Goal: Task Accomplishment & Management: Manage account settings

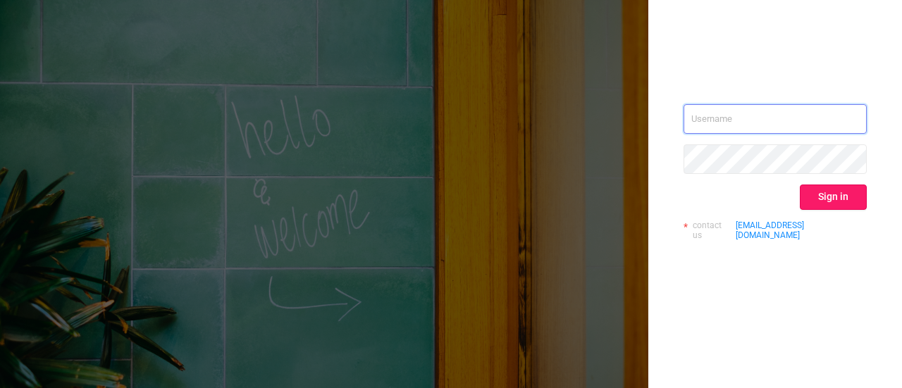
type input "[EMAIL_ADDRESS][PERSON_NAME][DOMAIN_NAME]"
click at [857, 207] on button "Sign in" at bounding box center [833, 197] width 67 height 25
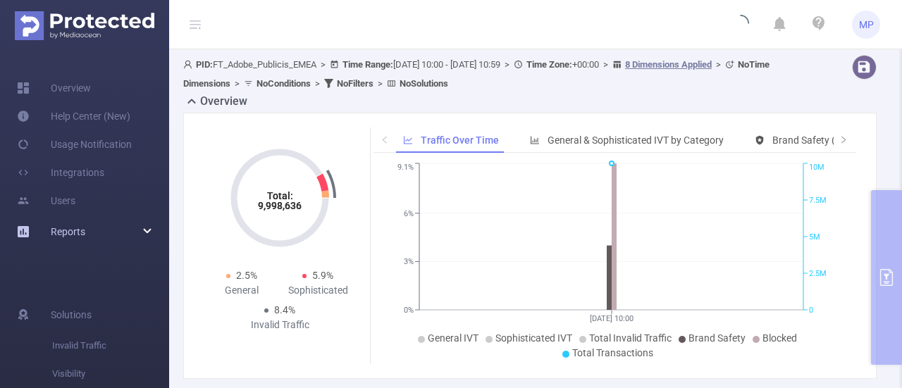
click at [147, 225] on div "Reports" at bounding box center [84, 232] width 169 height 28
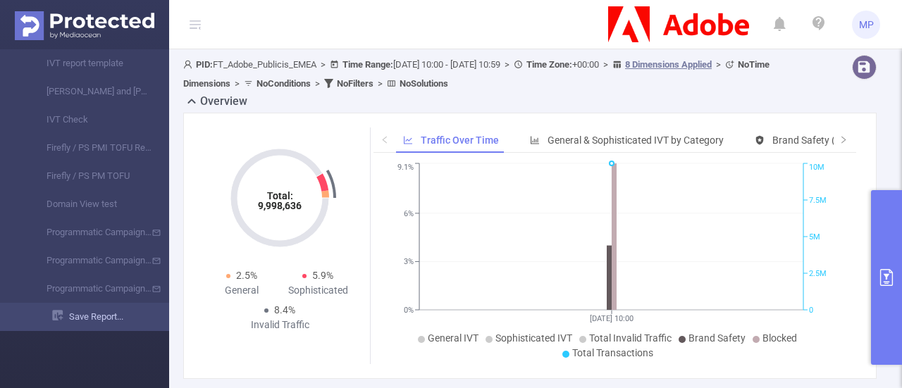
click at [76, 322] on link "Save Report..." at bounding box center [110, 317] width 117 height 28
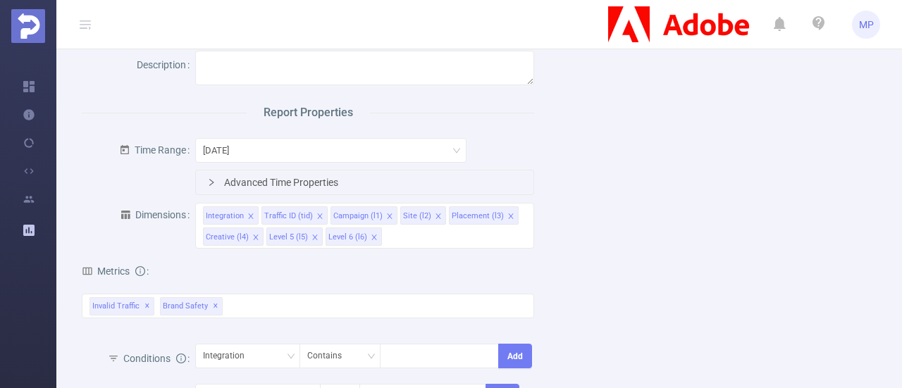
scroll to position [319, 0]
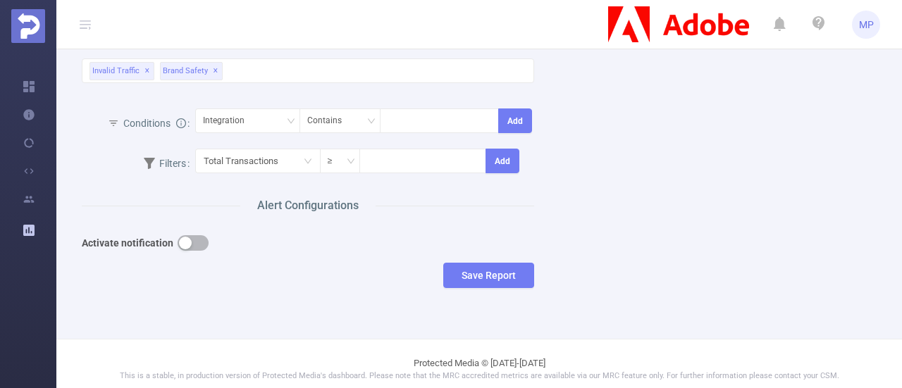
click at [188, 250] on div "Activate notification" at bounding box center [252, 243] width 340 height 28
click at [188, 248] on button "button" at bounding box center [193, 243] width 31 height 16
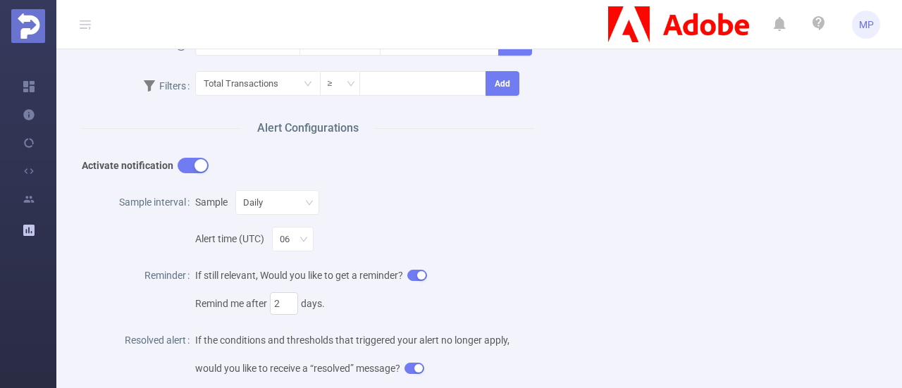
scroll to position [397, 0]
click at [278, 197] on div "Daily" at bounding box center [277, 201] width 68 height 23
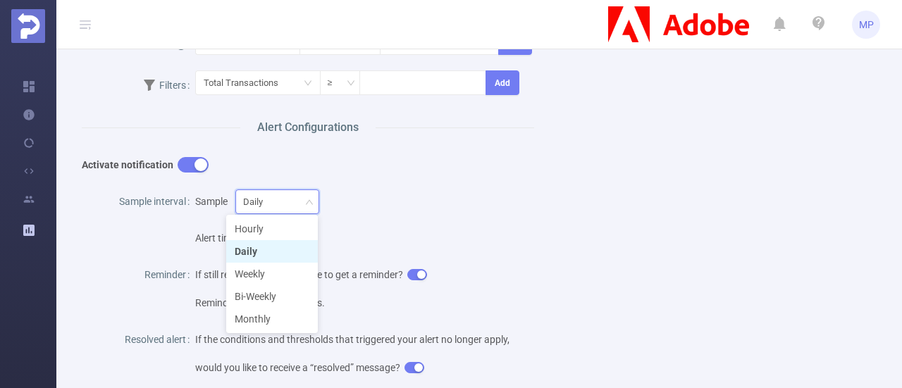
click at [278, 197] on div "Daily" at bounding box center [277, 201] width 68 height 23
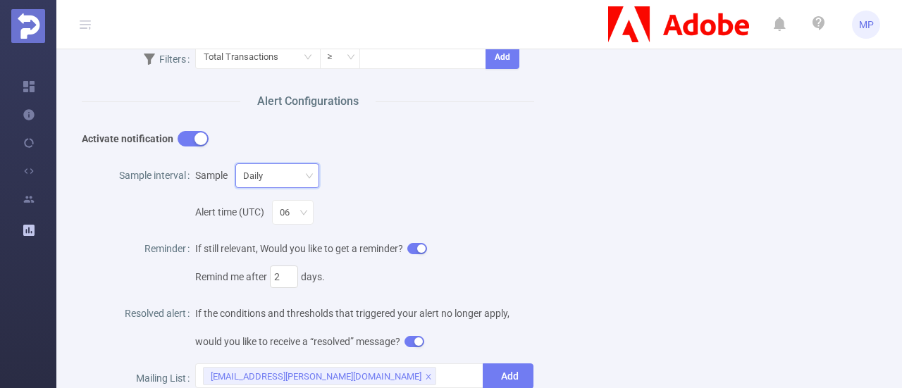
scroll to position [436, 0]
